Goal: Information Seeking & Learning: Learn about a topic

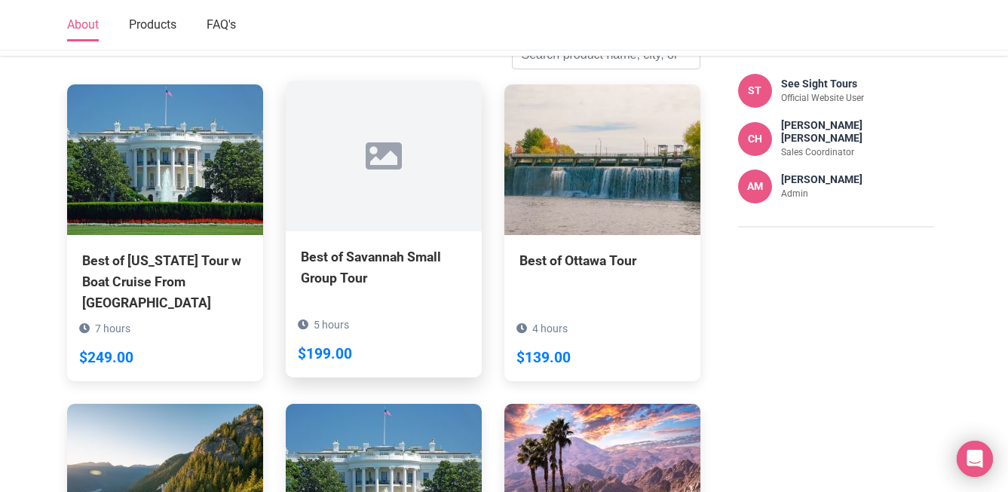
scroll to position [911, 0]
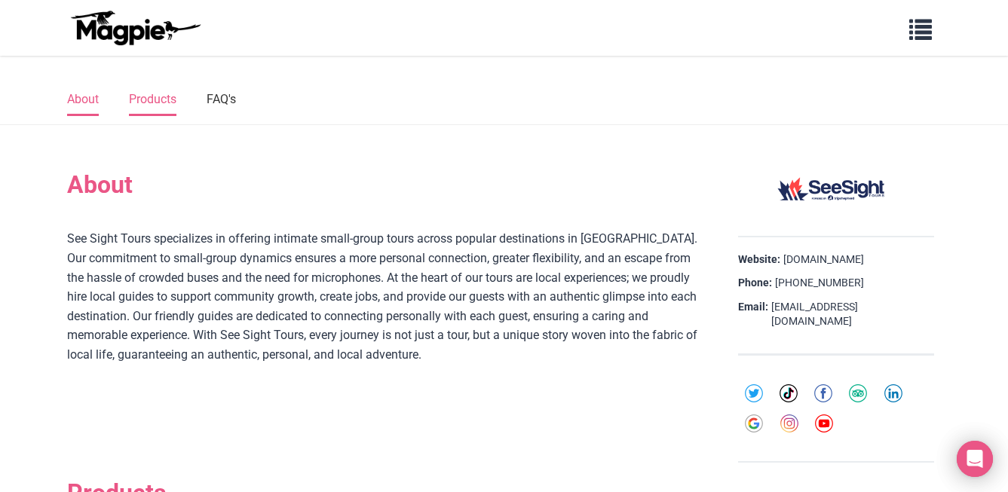
click at [155, 98] on link "Products" at bounding box center [152, 100] width 47 height 32
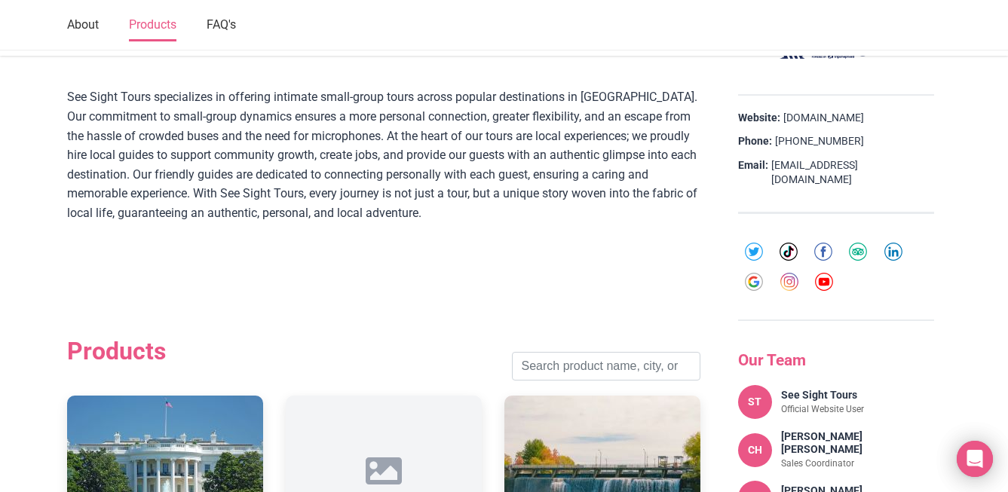
scroll to position [833, 0]
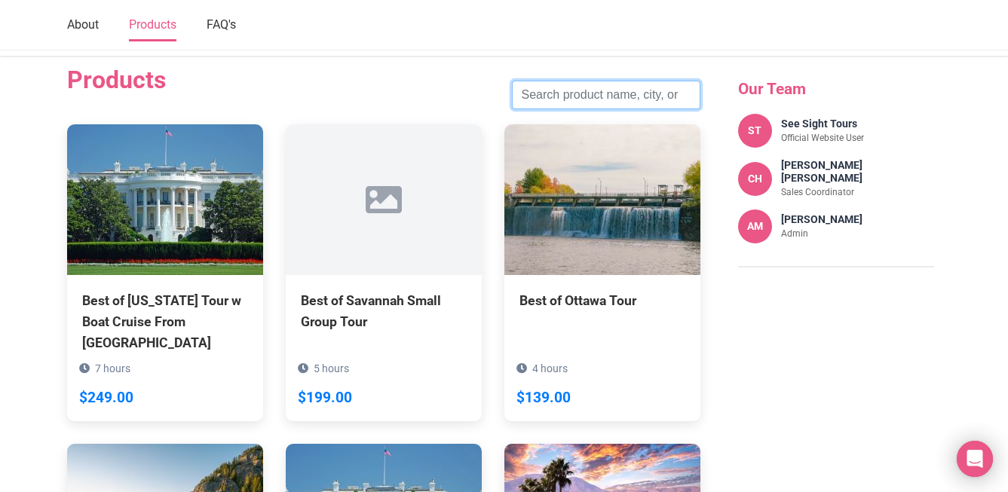
click at [563, 94] on input "search" at bounding box center [606, 95] width 188 height 29
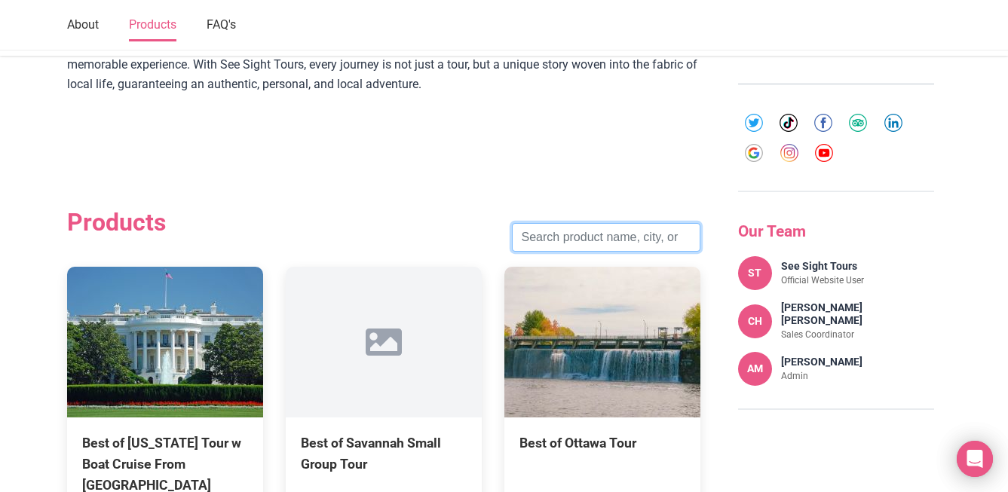
scroll to position [803, 0]
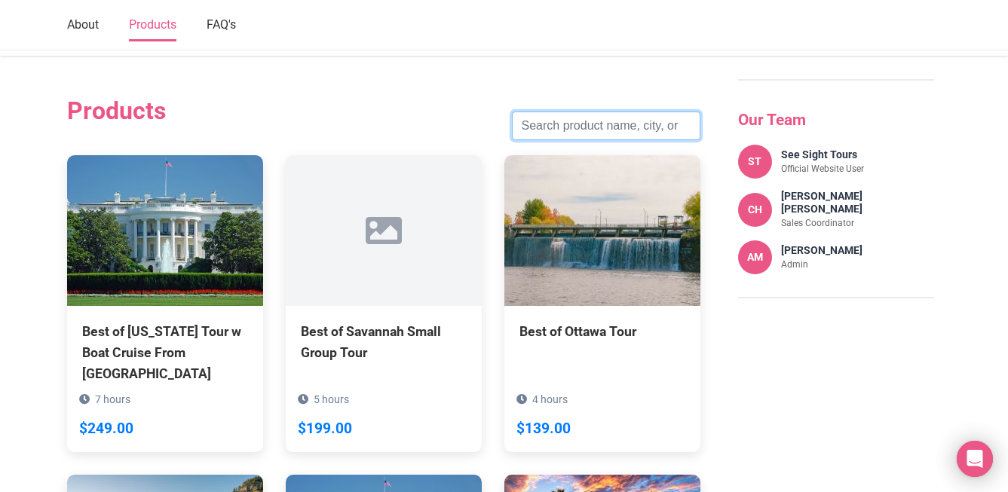
click at [583, 124] on input "search" at bounding box center [606, 126] width 188 height 29
type input "maid of mist"
click button "Search" at bounding box center [0, 0] width 0 height 0
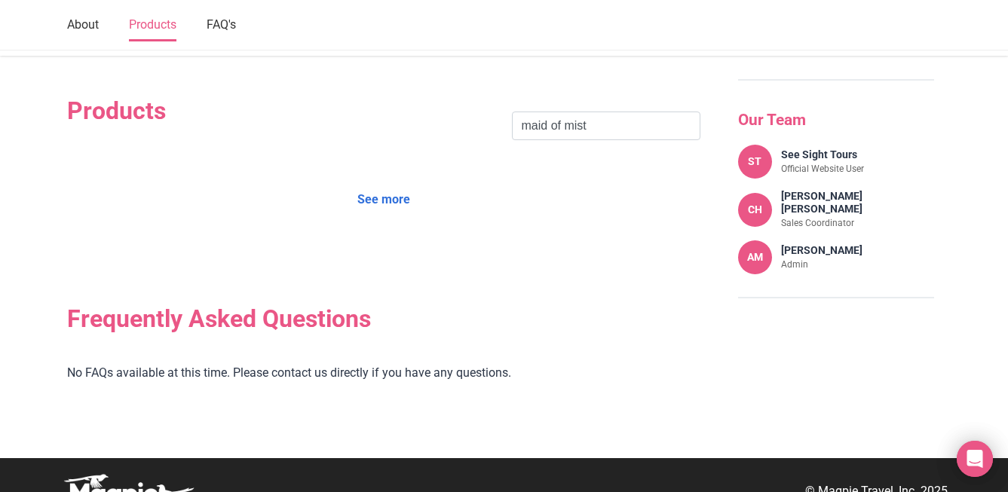
click at [393, 194] on link "See more" at bounding box center [383, 199] width 72 height 29
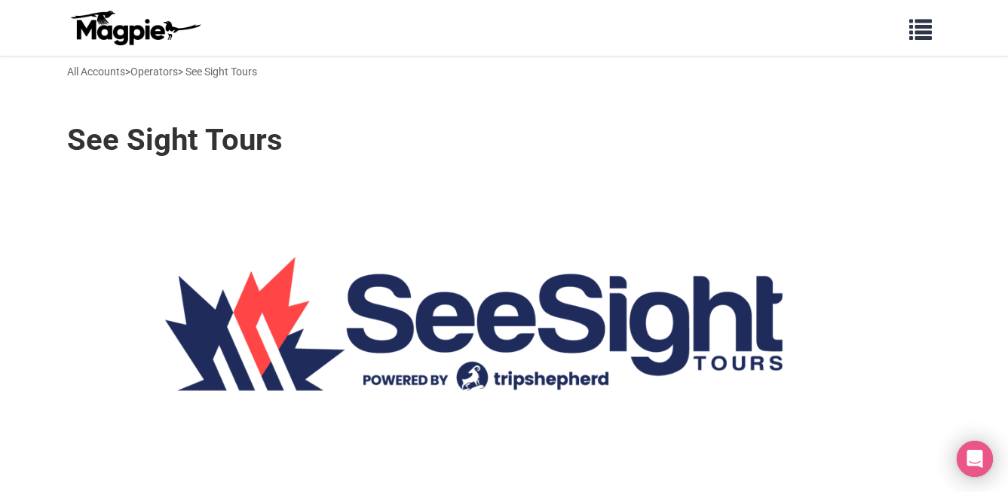
scroll to position [0, 0]
click at [161, 47] on link at bounding box center [135, 28] width 136 height 44
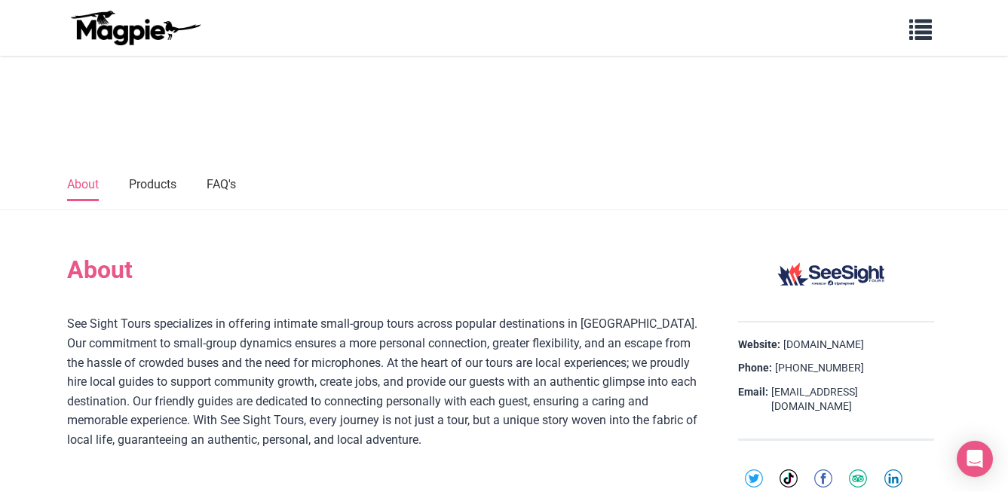
scroll to position [366, 0]
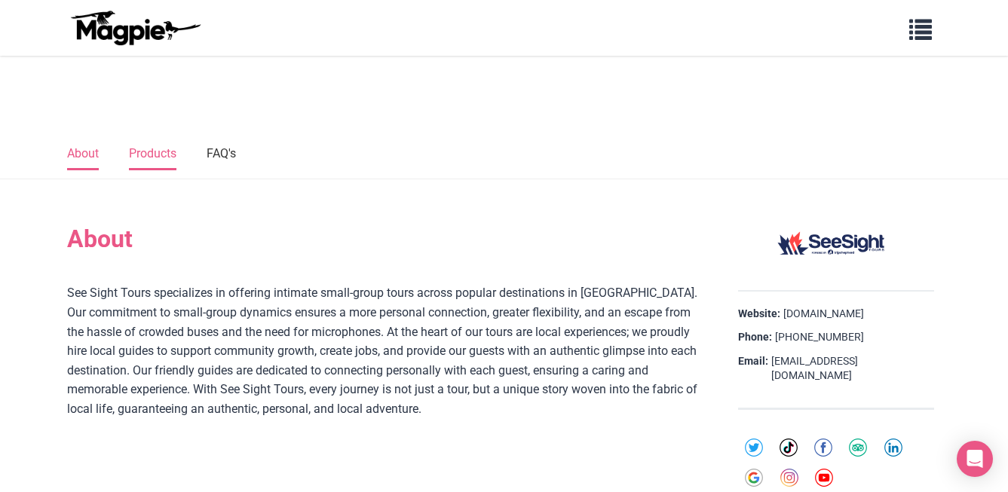
click at [146, 143] on link "Products" at bounding box center [152, 155] width 47 height 32
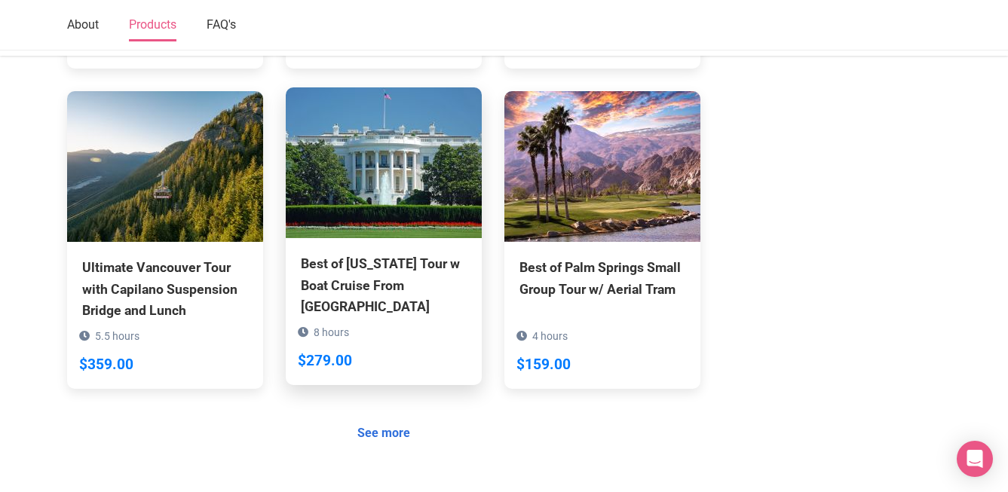
scroll to position [690, 0]
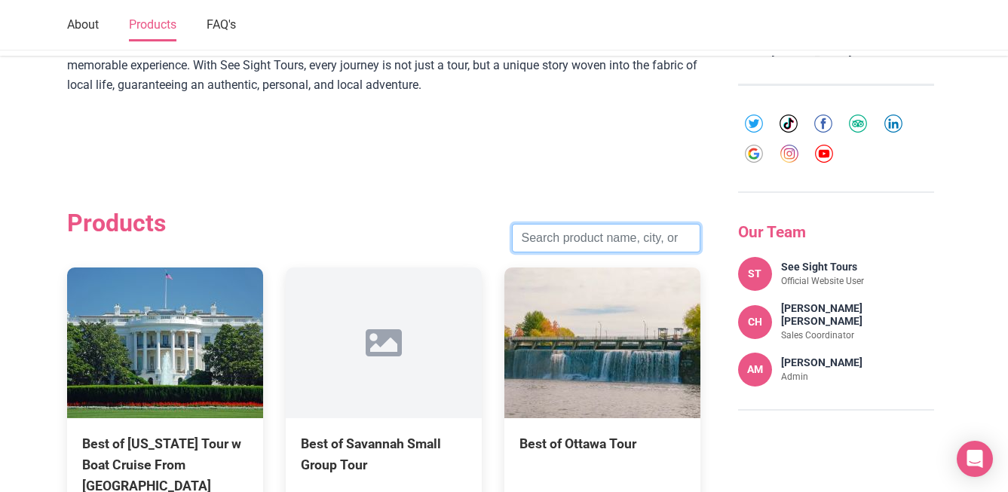
click at [621, 241] on input "search" at bounding box center [606, 238] width 188 height 29
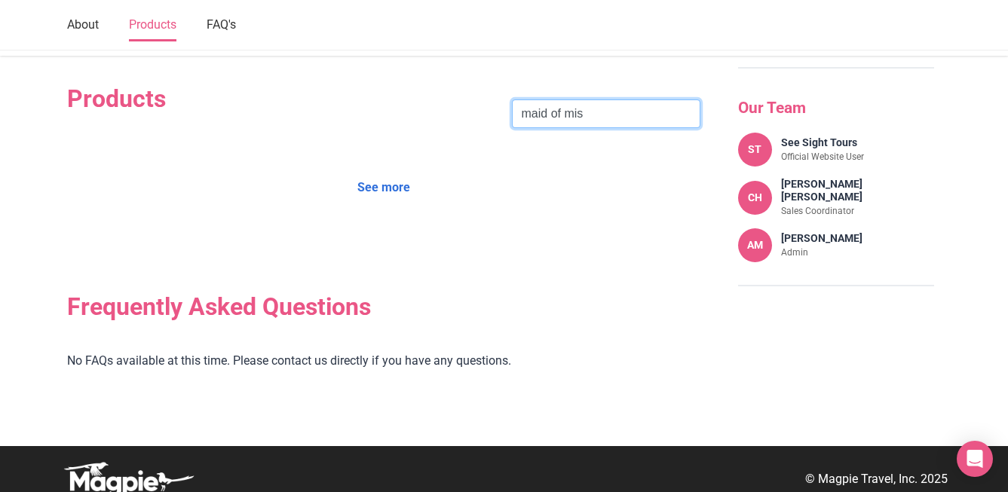
scroll to position [811, 0]
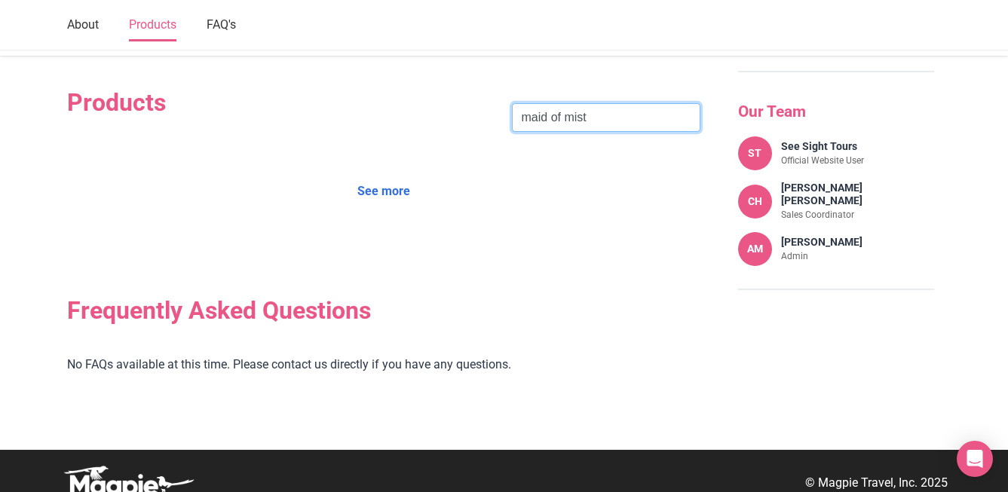
type input "maid of mist"
click button "Search" at bounding box center [0, 0] width 0 height 0
click at [376, 189] on link "See more" at bounding box center [383, 191] width 72 height 29
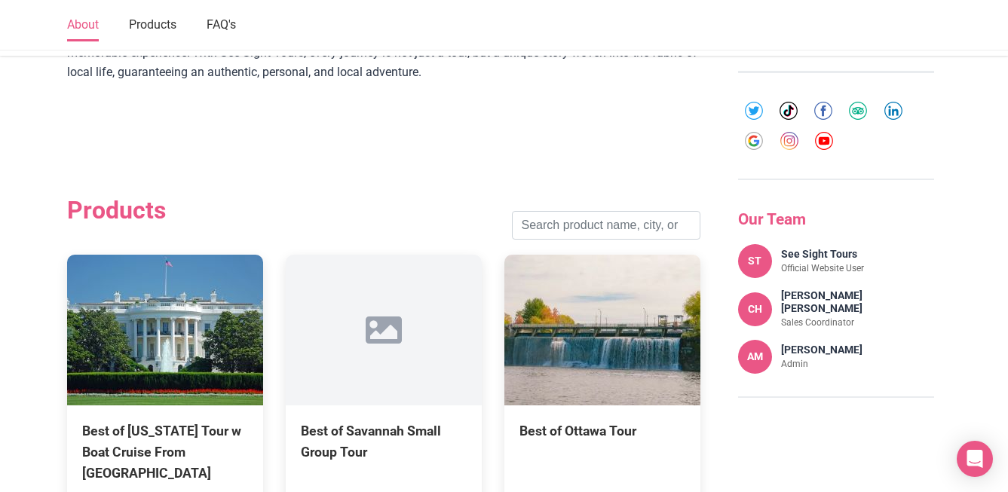
scroll to position [828, 0]
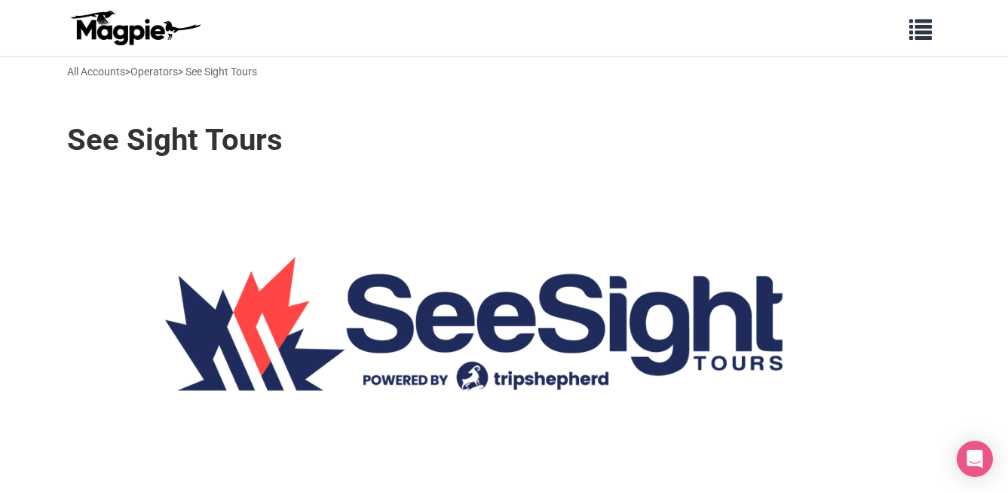
click at [925, 15] on span "button" at bounding box center [920, 26] width 23 height 23
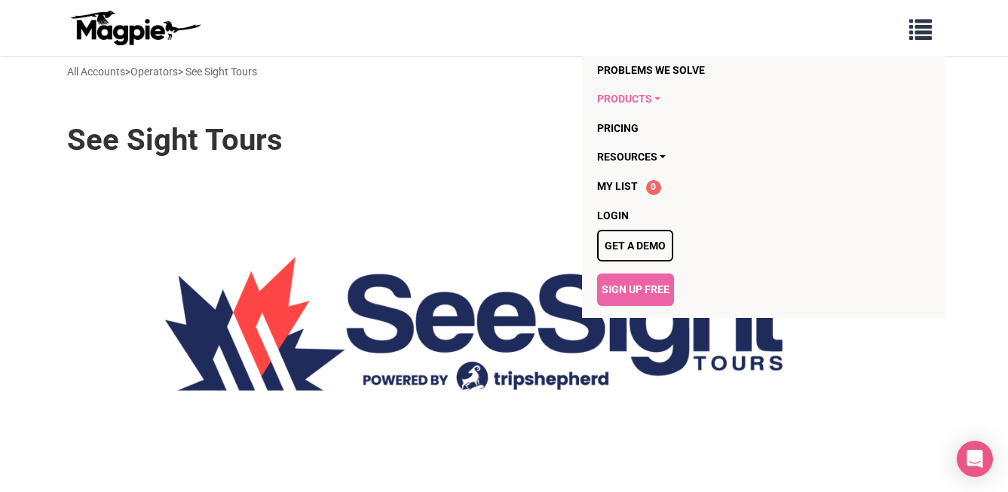
click at [670, 93] on link "Products" at bounding box center [733, 98] width 272 height 29
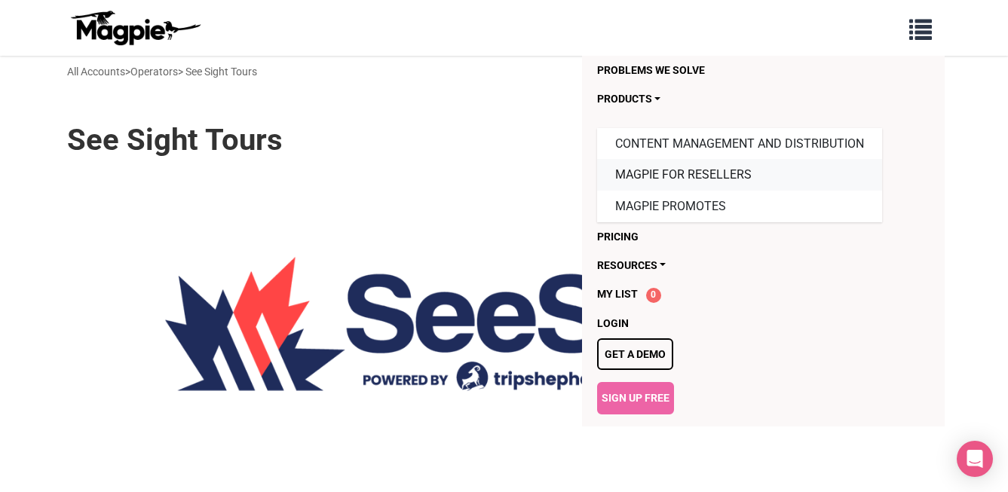
click at [656, 179] on link "Magpie for Resellers" at bounding box center [739, 175] width 285 height 32
